Goal: Use online tool/utility: Utilize a website feature to perform a specific function

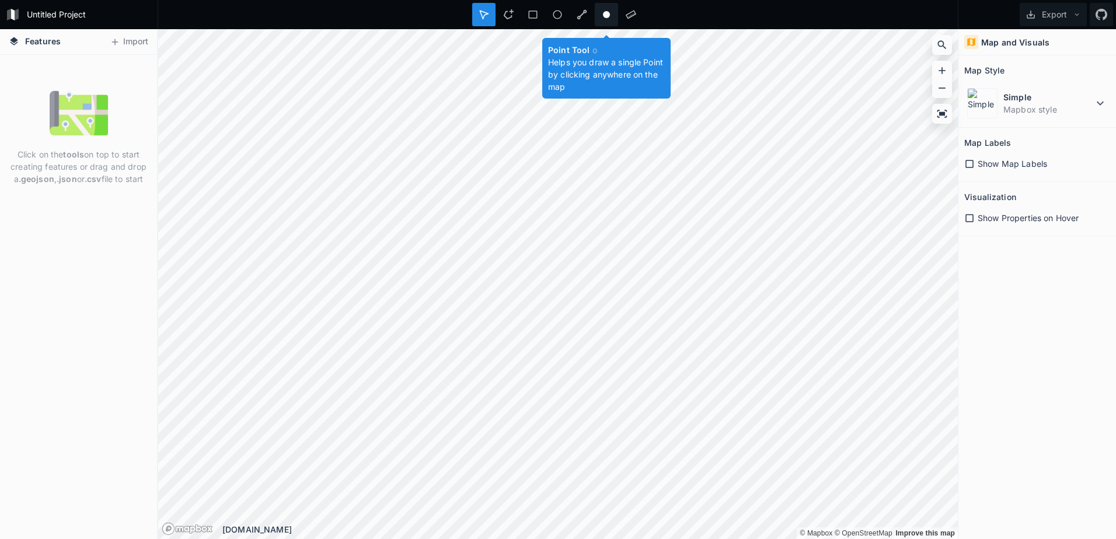
click at [614, 20] on div at bounding box center [606, 14] width 23 height 23
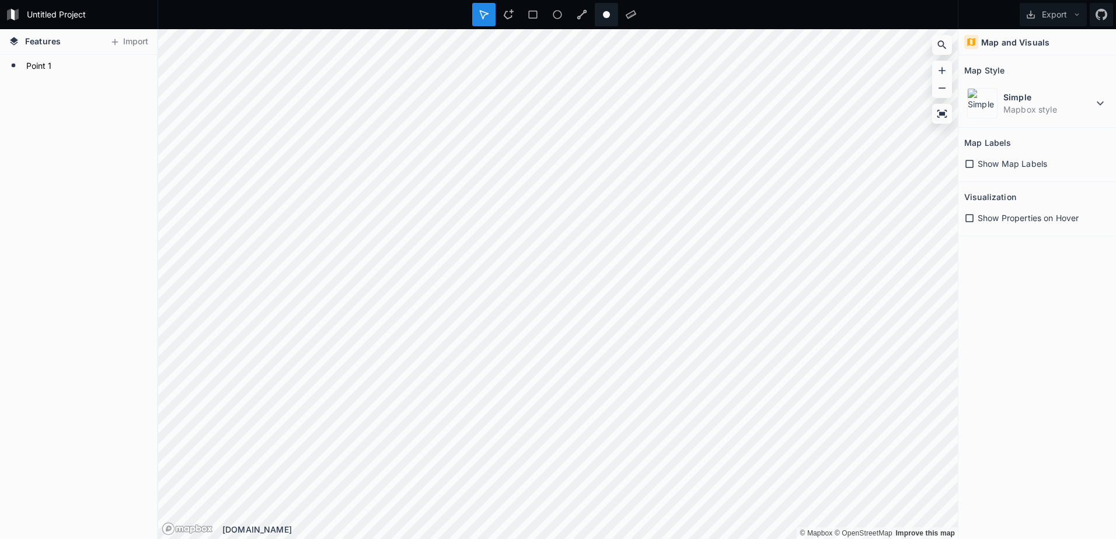
click at [609, 19] on icon at bounding box center [606, 14] width 11 height 11
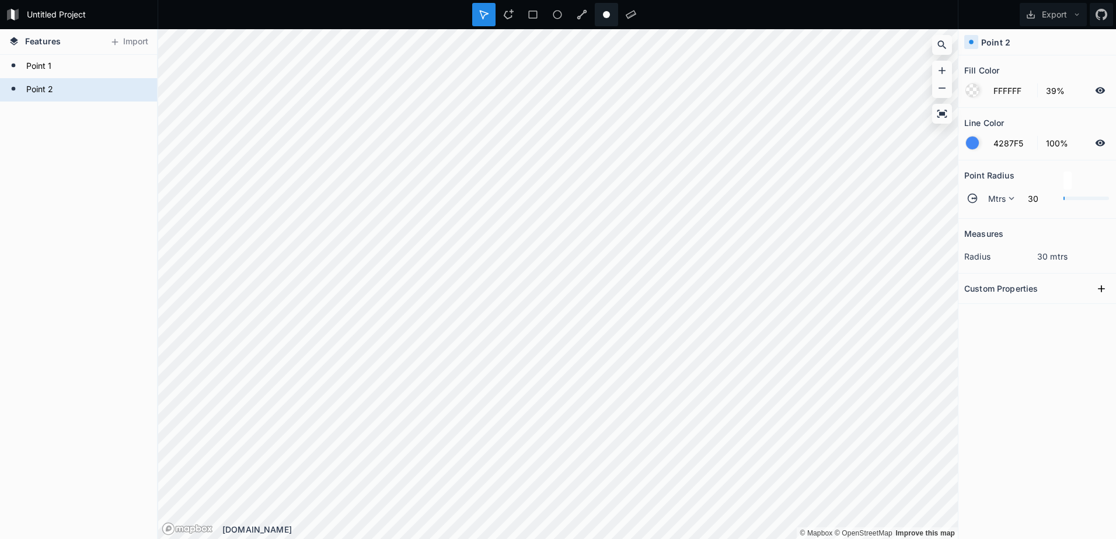
click at [600, 12] on div at bounding box center [606, 14] width 23 height 23
click at [605, 14] on circle at bounding box center [606, 14] width 7 height 7
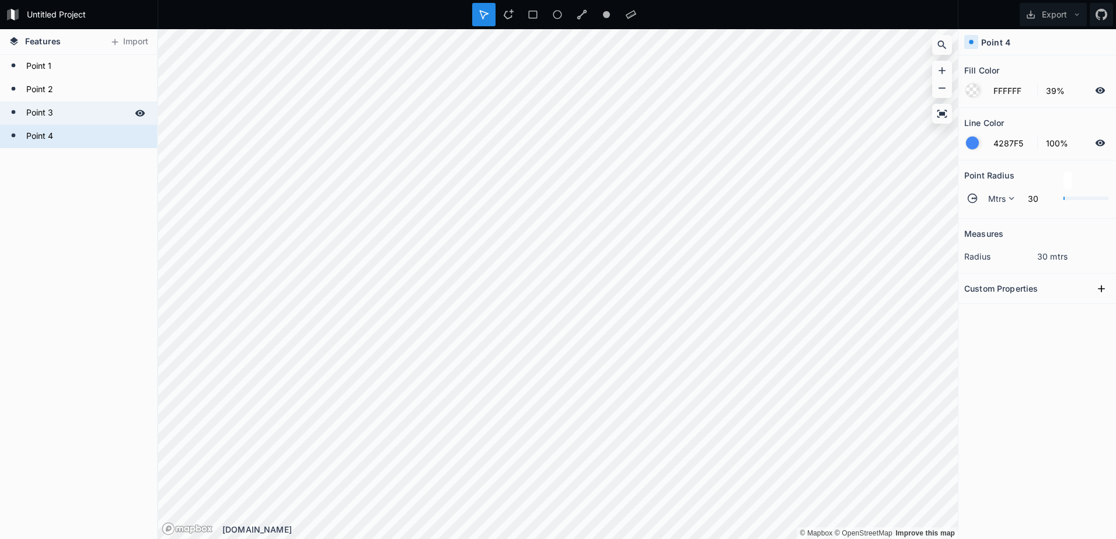
click at [79, 121] on form "Point 3" at bounding box center [77, 114] width 109 height 18
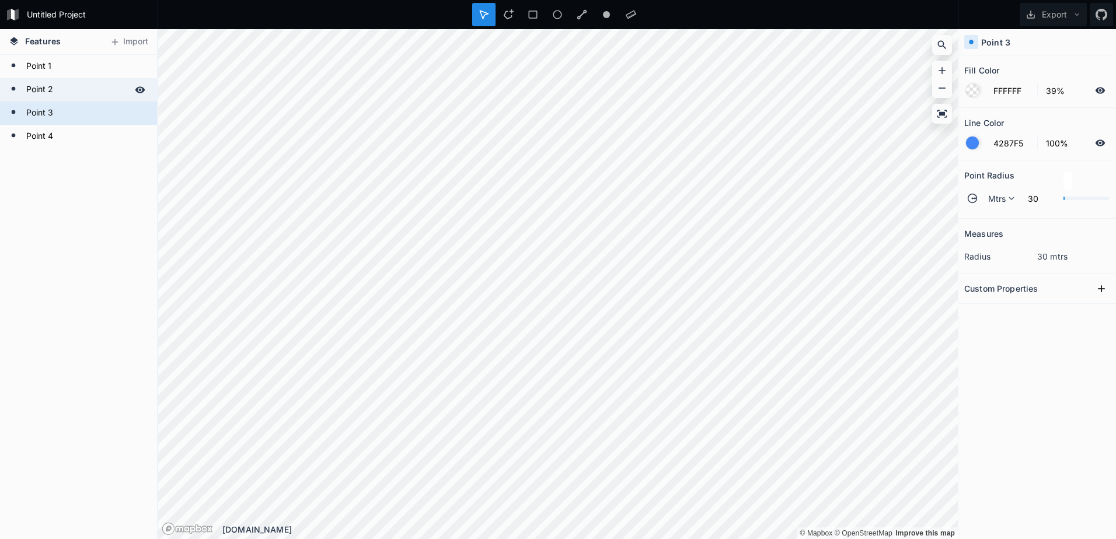
click at [89, 91] on form "Point 2" at bounding box center [77, 90] width 109 height 18
click at [94, 78] on div "Point 1" at bounding box center [78, 66] width 157 height 23
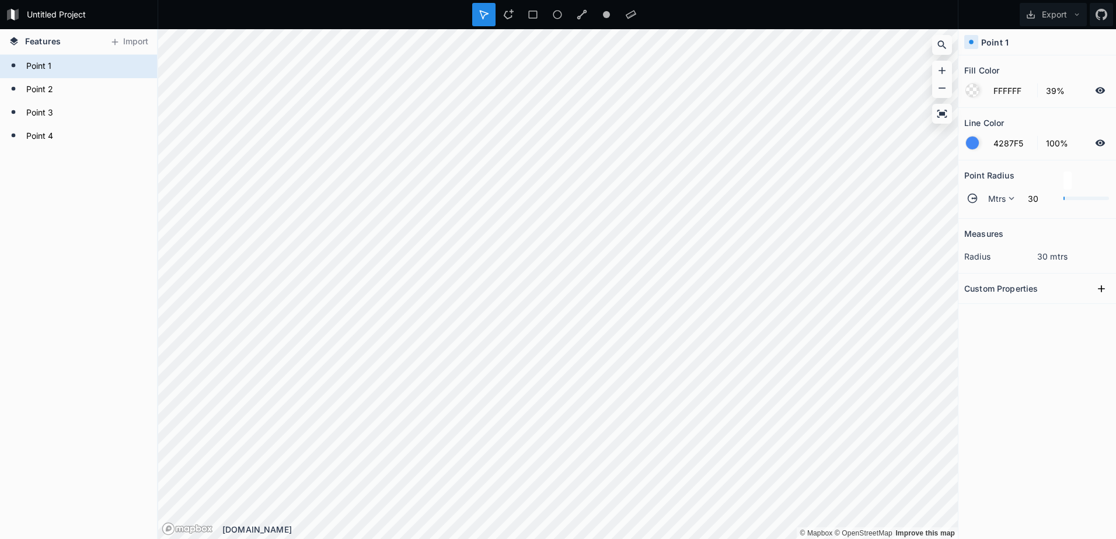
click at [755, 16] on div at bounding box center [558, 14] width 801 height 29
click at [1031, 12] on icon at bounding box center [1031, 15] width 8 height 8
click at [1035, 69] on div "Export as .geojson" at bounding box center [1051, 67] width 117 height 24
